Goal: Navigation & Orientation: Find specific page/section

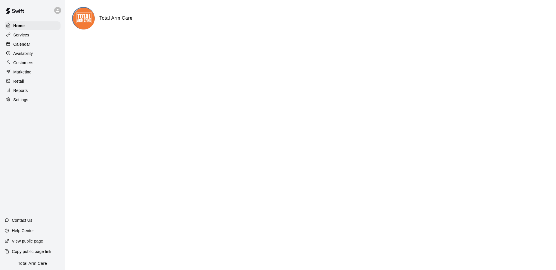
click at [28, 63] on p "Customers" at bounding box center [23, 63] width 20 height 6
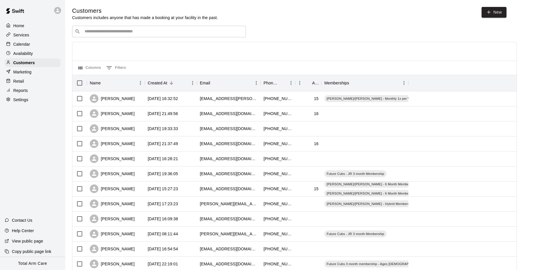
click at [99, 33] on input "Search customers by name or email" at bounding box center [163, 32] width 160 height 6
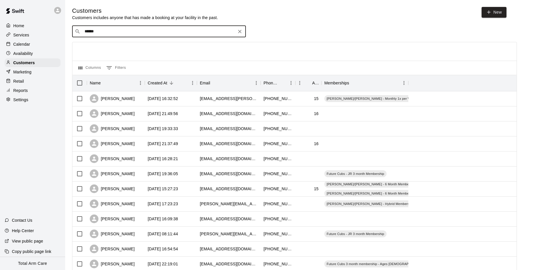
click at [107, 31] on input "******" at bounding box center [159, 32] width 152 height 6
type input "*****"
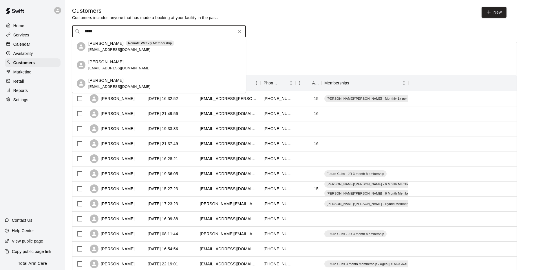
click at [105, 48] on span "[EMAIL_ADDRESS][DOMAIN_NAME]" at bounding box center [119, 50] width 62 height 4
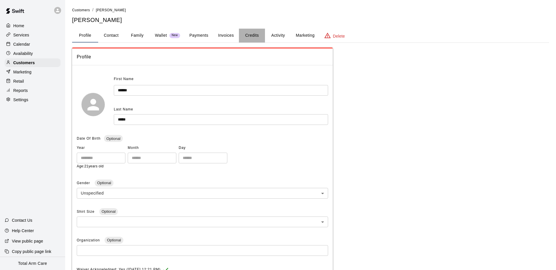
click at [254, 37] on button "Credits" at bounding box center [252, 36] width 26 height 14
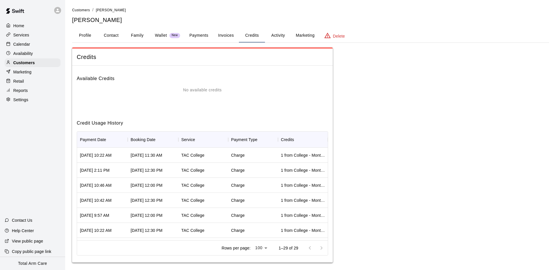
click at [278, 36] on button "Activity" at bounding box center [278, 36] width 26 height 14
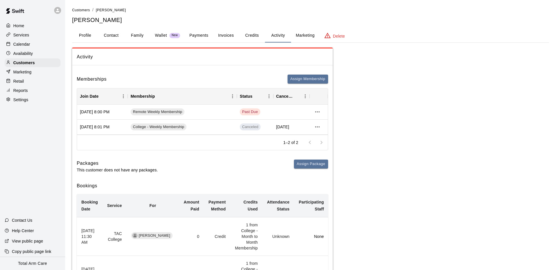
click at [163, 35] on p "Wallet" at bounding box center [161, 35] width 12 height 6
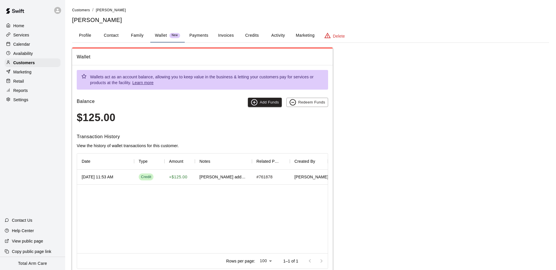
scroll to position [16, 0]
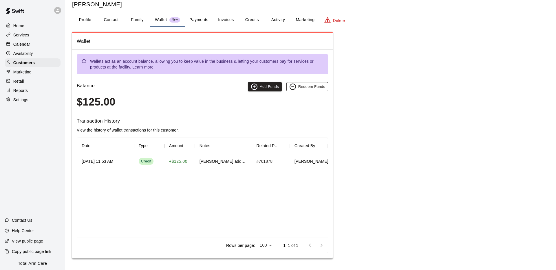
drag, startPoint x: 193, startPoint y: 79, endPoint x: 292, endPoint y: 88, distance: 98.8
click at [194, 80] on div "Wallets act as an account balance, allowing you to keep value in the business &…" at bounding box center [202, 154] width 261 height 209
click at [272, 19] on button "Activity" at bounding box center [278, 20] width 26 height 14
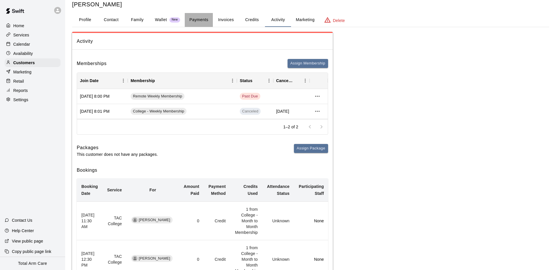
click at [197, 19] on button "Payments" at bounding box center [199, 20] width 28 height 14
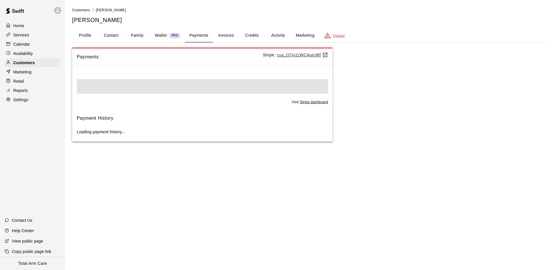
scroll to position [0, 0]
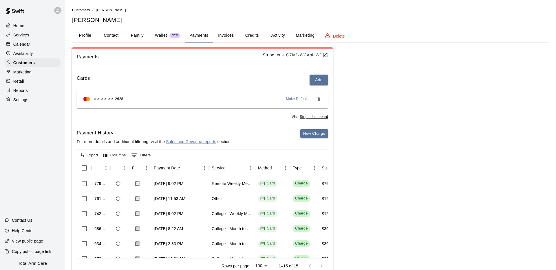
click at [199, 70] on div "Cards Add **** **** **** 2628 Make Default Visit Stripe dashboard Payment Histo…" at bounding box center [202, 175] width 261 height 211
click at [210, 60] on span "Payments" at bounding box center [170, 57] width 186 height 8
click at [371, 70] on div "Payments Stripe: cus_Q7iy2zWCApIcWf Cards Add **** **** **** 2628 Make Default …" at bounding box center [310, 164] width 477 height 234
click at [165, 34] on p "Wallet" at bounding box center [161, 35] width 12 height 6
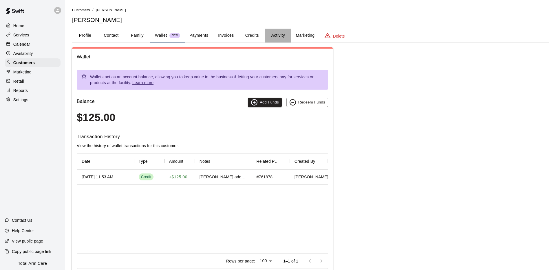
click at [279, 35] on button "Activity" at bounding box center [278, 36] width 26 height 14
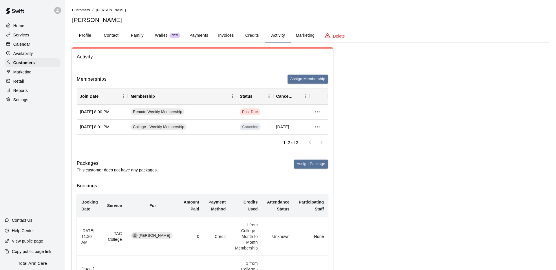
click at [190, 40] on button "Payments" at bounding box center [199, 36] width 28 height 14
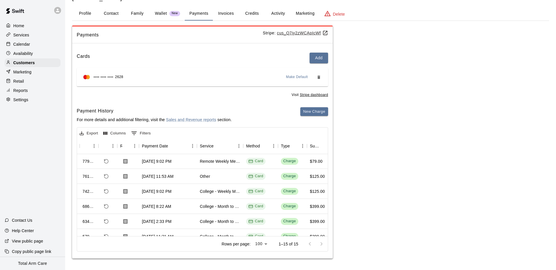
scroll to position [0, 12]
click at [170, 8] on button "Wallet New" at bounding box center [167, 14] width 34 height 14
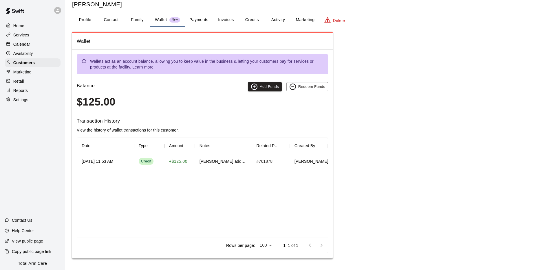
scroll to position [16, 0]
click at [169, 9] on div "Customers / [PERSON_NAME] [PERSON_NAME] Profile Contact Family Wallet New Payme…" at bounding box center [310, 125] width 477 height 268
click at [299, 87] on button "Redeem Funds" at bounding box center [307, 86] width 42 height 9
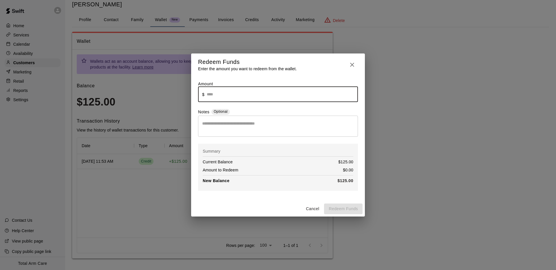
click at [276, 96] on input "text" at bounding box center [282, 94] width 151 height 15
type input "******"
click at [345, 210] on button "Redeem Funds" at bounding box center [343, 209] width 39 height 11
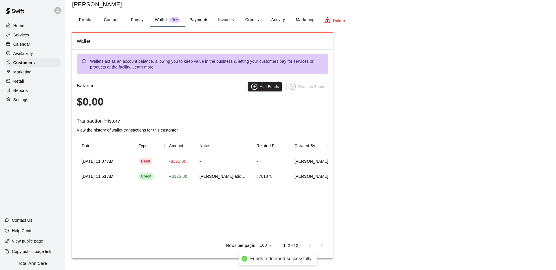
click at [204, 192] on div "[DATE] 11:07 AM Debit -$125.00 - - [PERSON_NAME] [DATE] 11:53 AM Credit + $125.…" at bounding box center [202, 196] width 251 height 84
click at [23, 42] on p "Calendar" at bounding box center [21, 44] width 17 height 6
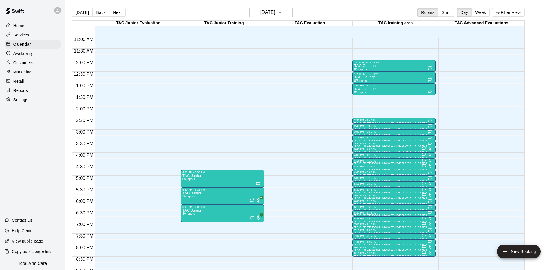
scroll to position [262, 0]
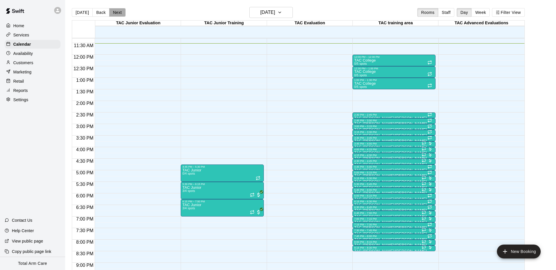
click at [118, 10] on button "Next" at bounding box center [117, 12] width 16 height 9
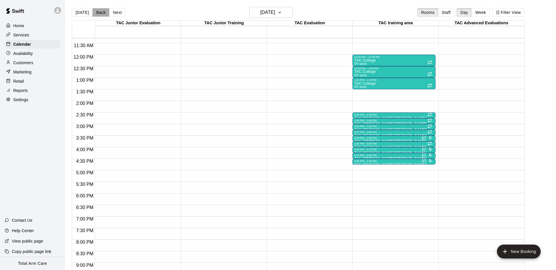
click at [105, 11] on button "Back" at bounding box center [100, 12] width 17 height 9
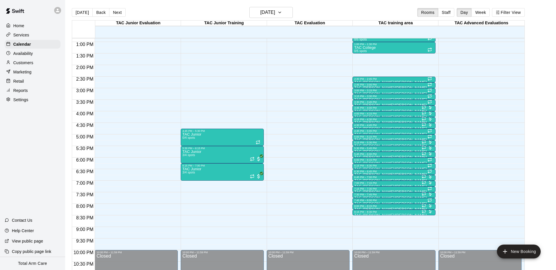
scroll to position [304, 0]
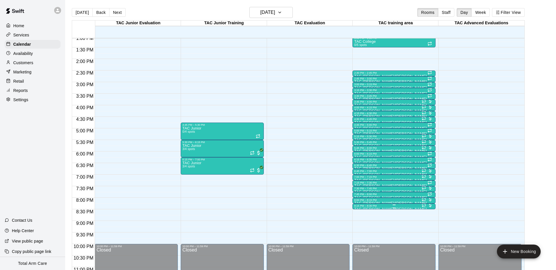
click at [365, 209] on div "8:15 PM – 8:30 PM TAC [PERSON_NAME]/[PERSON_NAME] 1/4 spots" at bounding box center [393, 207] width 83 height 6
click at [361, 222] on img "edit" at bounding box center [358, 223] width 7 height 7
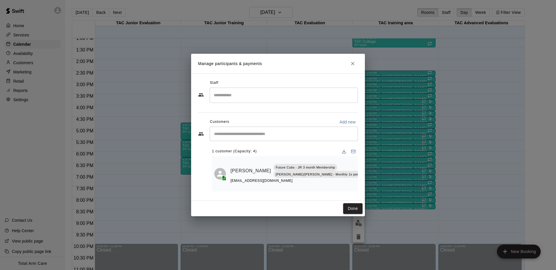
drag, startPoint x: 354, startPoint y: 69, endPoint x: 348, endPoint y: 91, distance: 22.9
click at [354, 67] on icon "Close" at bounding box center [353, 64] width 6 height 6
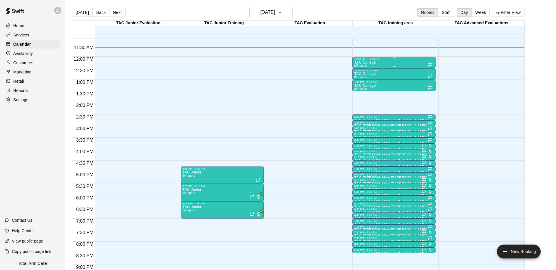
scroll to position [259, 0]
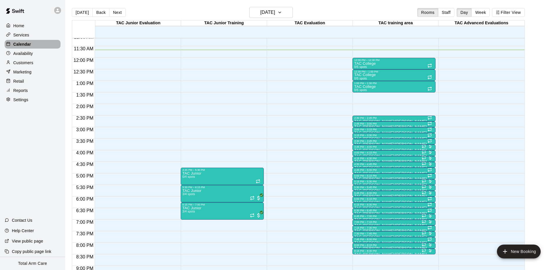
click at [17, 47] on div "Calendar" at bounding box center [33, 44] width 56 height 9
click at [18, 51] on p "Availability" at bounding box center [23, 54] width 20 height 6
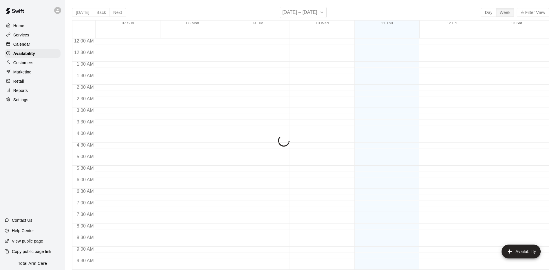
scroll to position [270, 0]
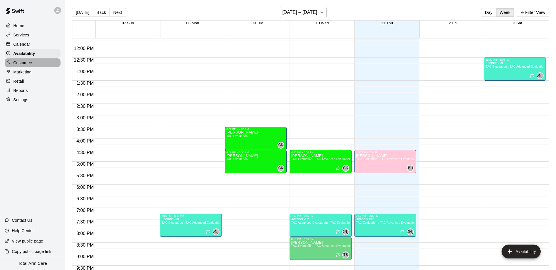
click at [23, 64] on p "Customers" at bounding box center [23, 63] width 20 height 6
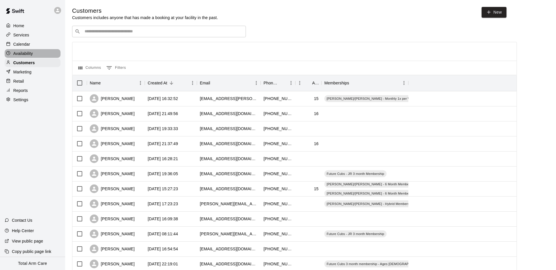
click at [21, 54] on p "Availability" at bounding box center [23, 54] width 20 height 6
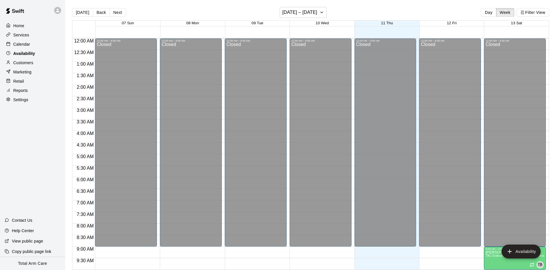
scroll to position [270, 0]
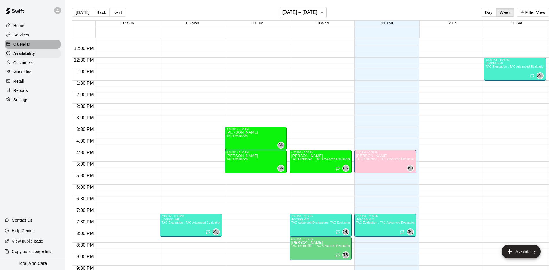
click at [28, 42] on p "Calendar" at bounding box center [21, 44] width 17 height 6
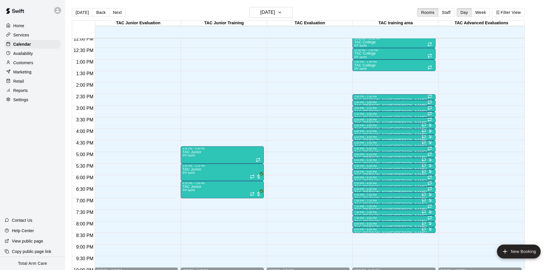
scroll to position [280, 0]
click at [115, 11] on button "Next" at bounding box center [117, 12] width 16 height 9
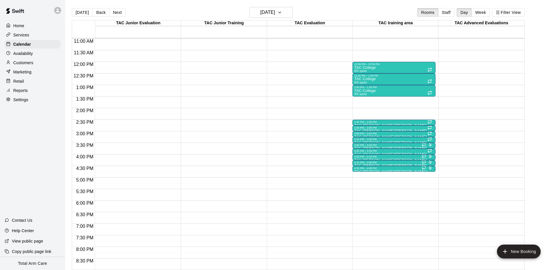
scroll to position [222, 0]
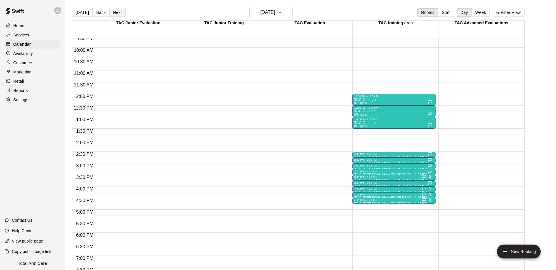
click at [118, 14] on button "Next" at bounding box center [117, 12] width 16 height 9
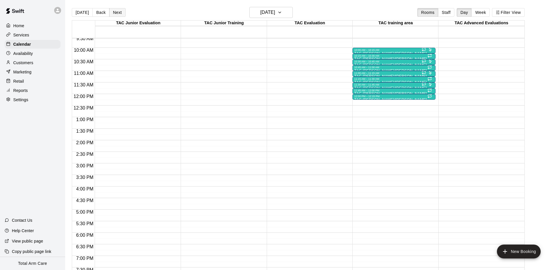
click at [118, 14] on button "Next" at bounding box center [117, 12] width 16 height 9
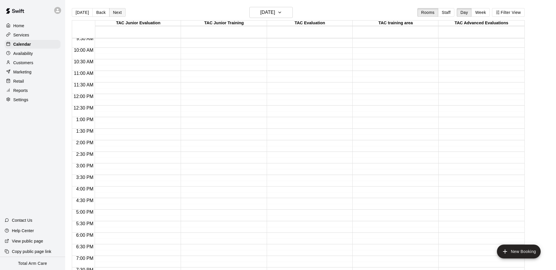
click at [118, 14] on button "Next" at bounding box center [117, 12] width 16 height 9
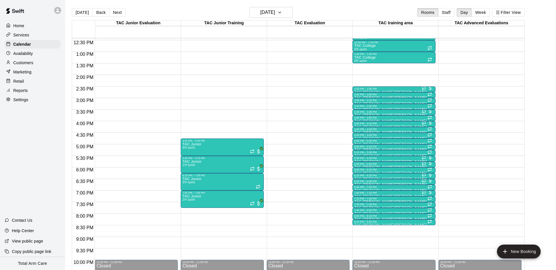
scroll to position [290, 0]
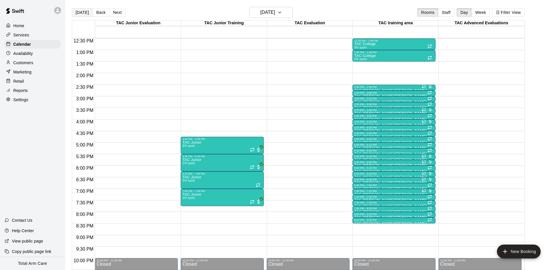
drag, startPoint x: 76, startPoint y: 13, endPoint x: 77, endPoint y: 9, distance: 4.8
click at [76, 13] on button "[DATE]" at bounding box center [82, 12] width 21 height 9
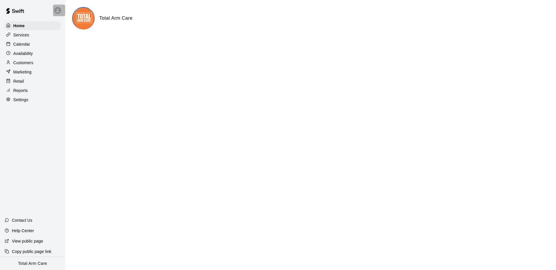
click at [56, 12] on icon at bounding box center [57, 10] width 5 height 5
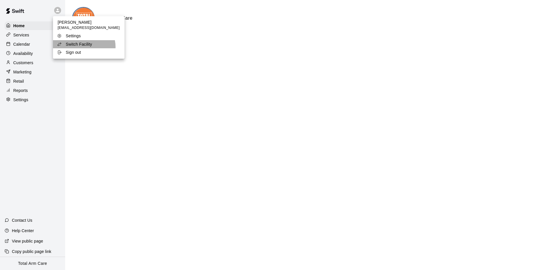
click at [84, 47] on p "Switch Facility" at bounding box center [79, 44] width 26 height 6
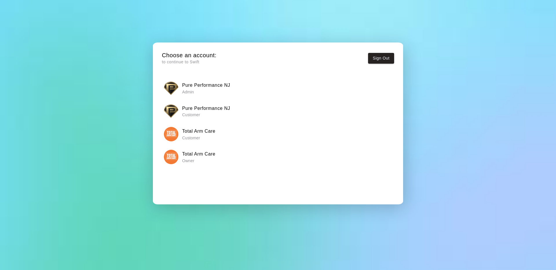
click at [185, 93] on p "Admin" at bounding box center [206, 92] width 48 height 6
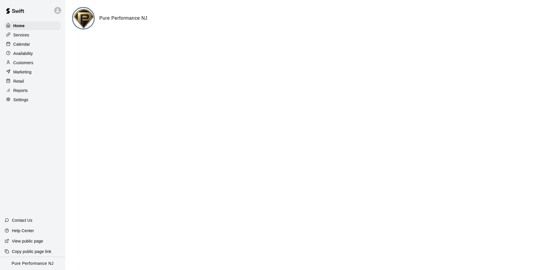
click at [16, 46] on p "Calendar" at bounding box center [21, 44] width 17 height 6
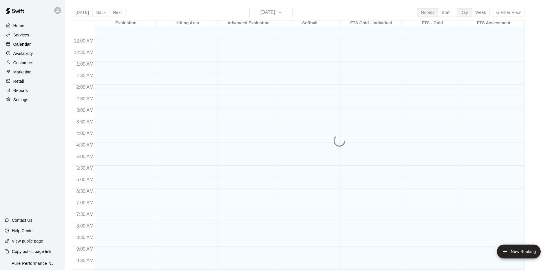
scroll to position [272, 0]
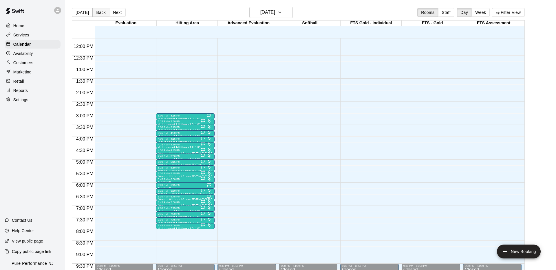
click at [97, 14] on button "Back" at bounding box center [100, 12] width 17 height 9
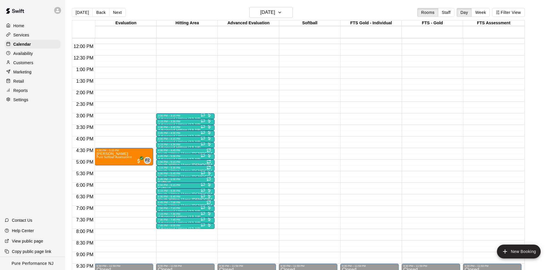
click at [28, 127] on div "Home Services Calendar Availability Customers Marketing Retail Reports Settings…" at bounding box center [32, 135] width 65 height 270
click at [18, 60] on p "Customers" at bounding box center [23, 63] width 20 height 6
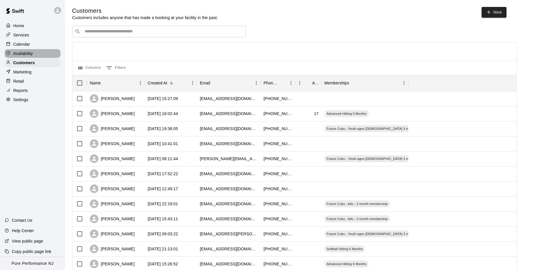
click at [23, 51] on p "Availability" at bounding box center [23, 54] width 20 height 6
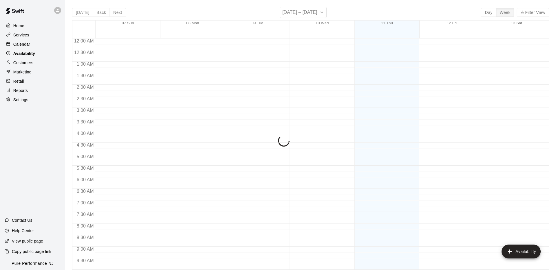
scroll to position [278, 0]
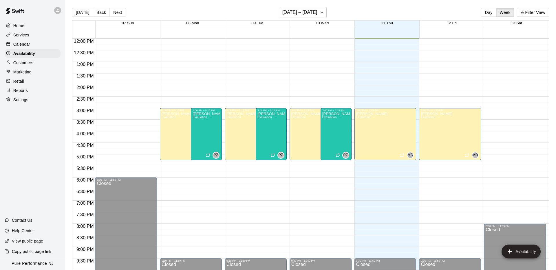
click at [21, 34] on p "Services" at bounding box center [21, 35] width 16 height 6
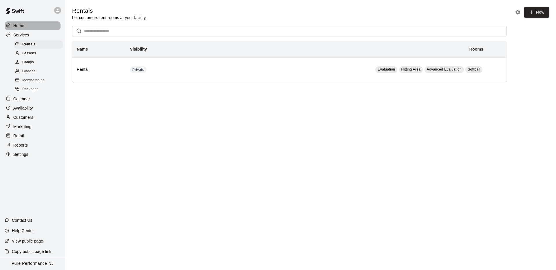
click at [17, 24] on p "Home" at bounding box center [18, 26] width 11 height 6
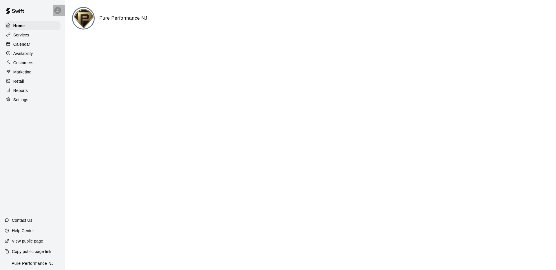
click at [54, 12] on div at bounding box center [57, 10] width 7 height 7
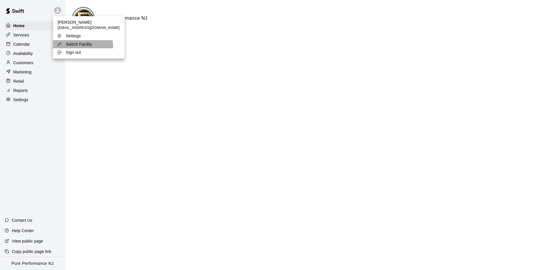
click at [83, 47] on p "Switch Facility" at bounding box center [79, 44] width 26 height 6
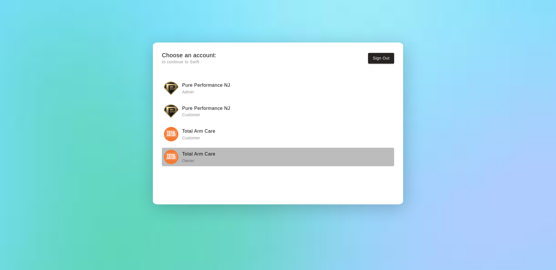
click at [180, 160] on div "Total Arm Care Owner" at bounding box center [278, 157] width 228 height 14
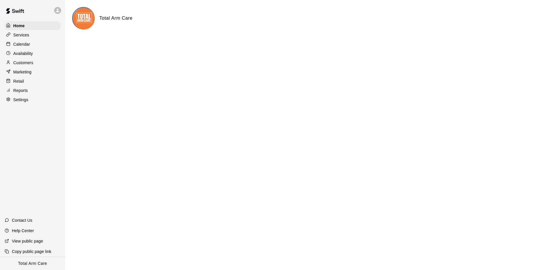
click at [36, 43] on div "Calendar" at bounding box center [33, 44] width 56 height 9
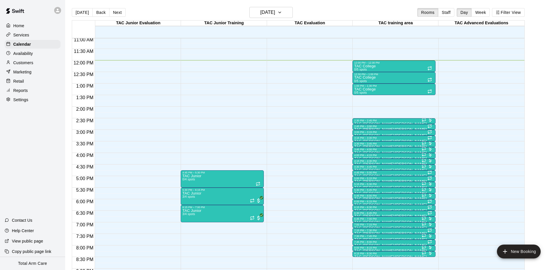
scroll to position [255, 0]
